Goal: Information Seeking & Learning: Find specific fact

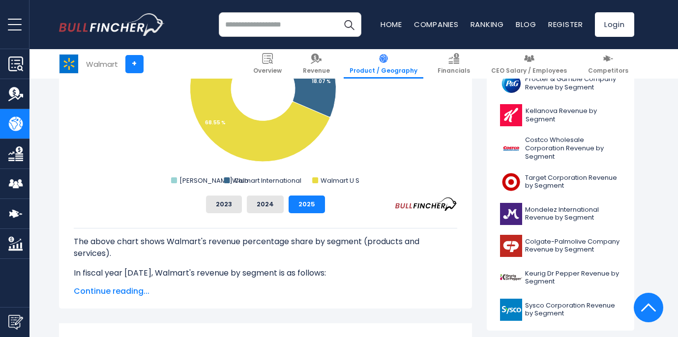
scroll to position [433, 0]
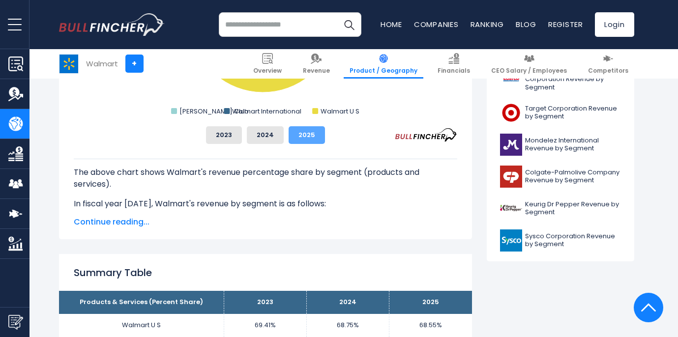
click at [308, 137] on button "2025" at bounding box center [306, 135] width 36 height 18
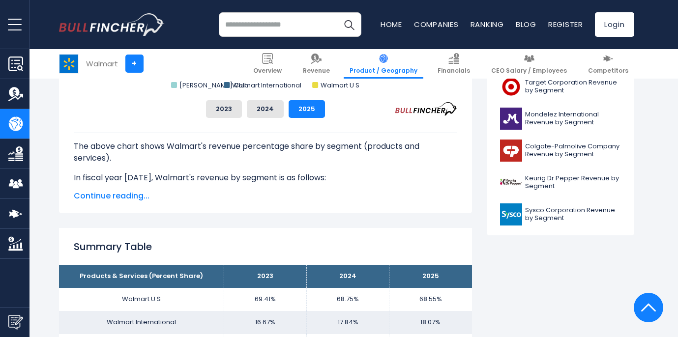
scroll to position [418, 0]
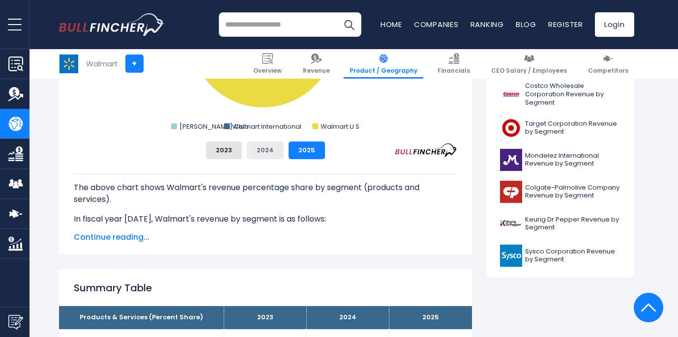
click at [271, 153] on button "2024" at bounding box center [265, 151] width 37 height 18
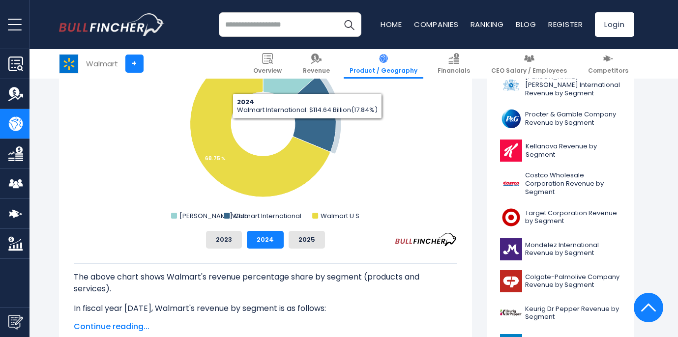
scroll to position [296, 0]
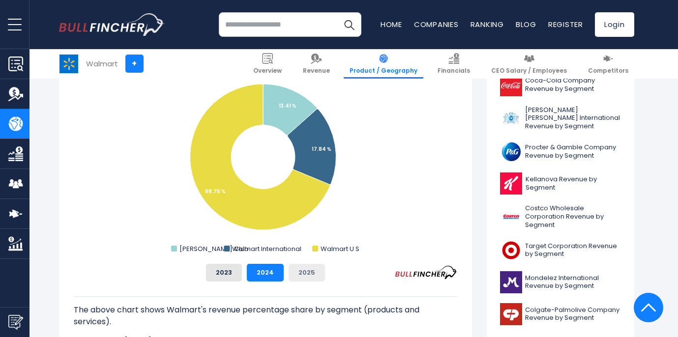
click at [300, 269] on button "2025" at bounding box center [306, 273] width 36 height 18
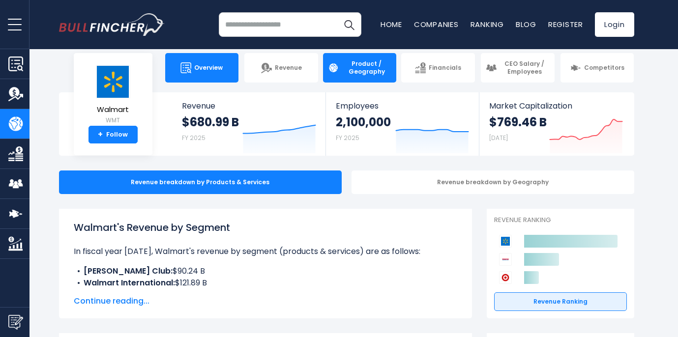
scroll to position [0, 0]
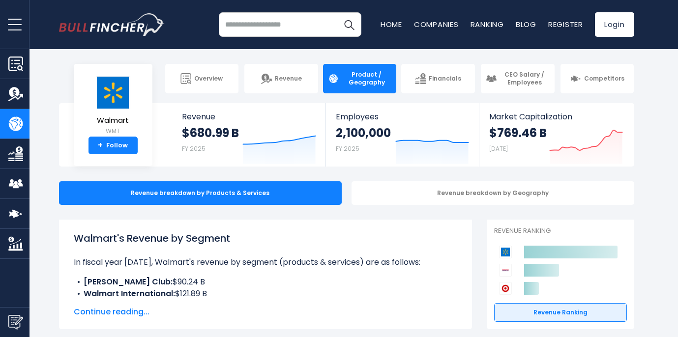
click at [254, 222] on div "Walmart's Revenue by Segment In fiscal year 2025, Walmart's revenue by segment …" at bounding box center [265, 275] width 413 height 110
drag, startPoint x: 230, startPoint y: 238, endPoint x: 92, endPoint y: 220, distance: 138.3
click at [92, 220] on div "Walmart's Revenue by Segment In fiscal year 2025, Walmart's revenue by segment …" at bounding box center [265, 275] width 413 height 110
copy h1 "Walmart's Revenue by Segment"
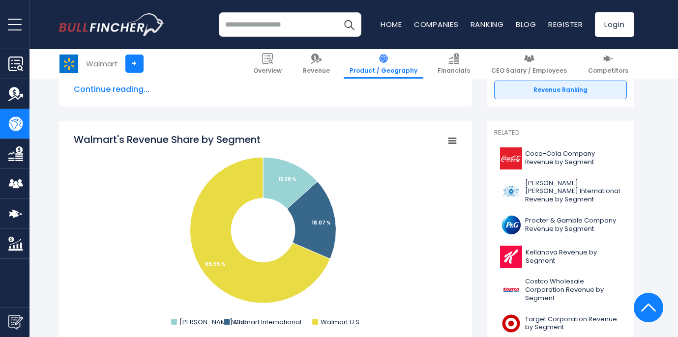
scroll to position [223, 0]
